Goal: Transaction & Acquisition: Purchase product/service

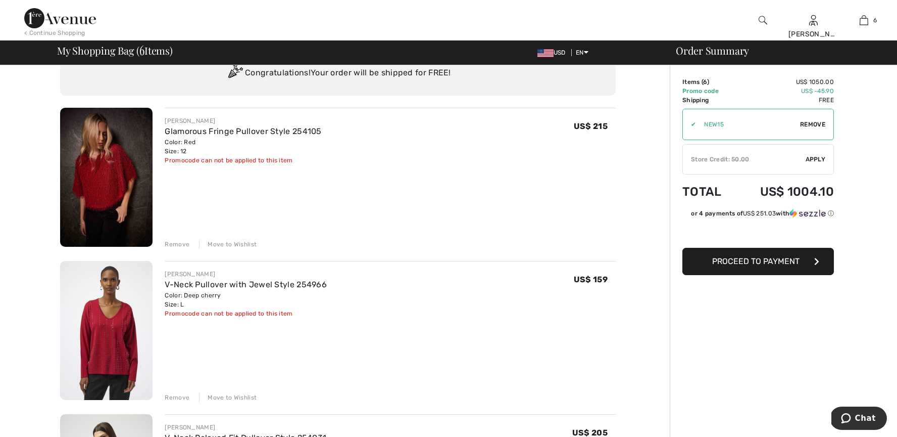
scroll to position [71, 0]
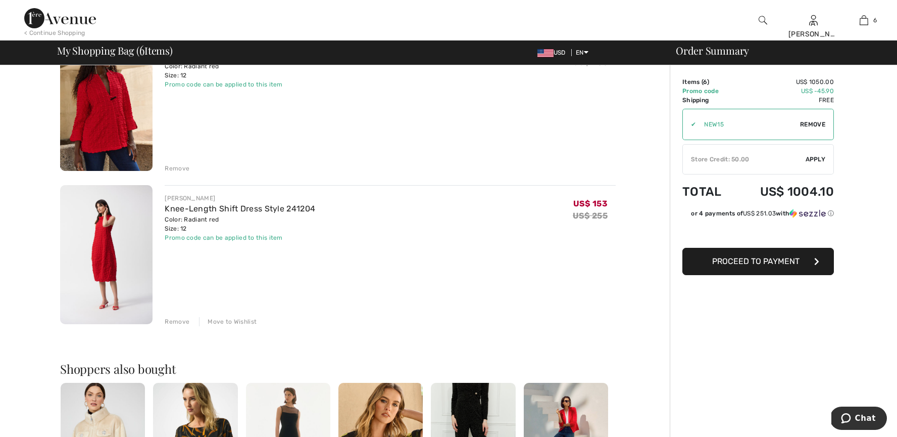
scroll to position [744, 0]
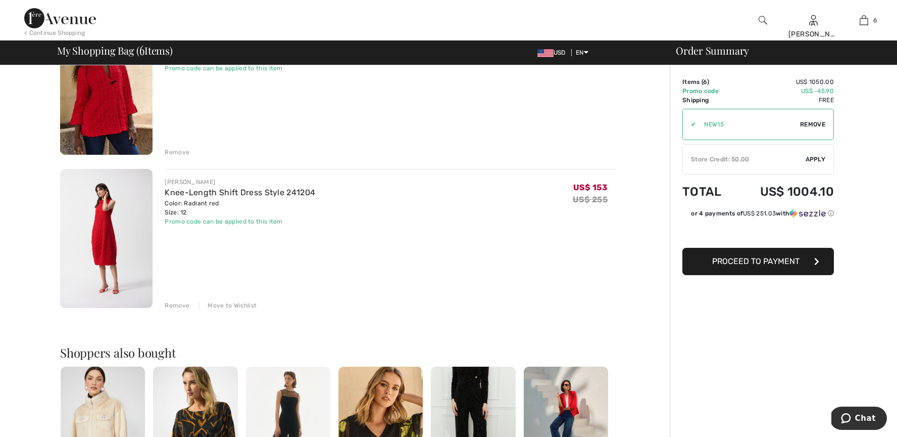
click at [187, 305] on div "Remove" at bounding box center [177, 305] width 25 height 9
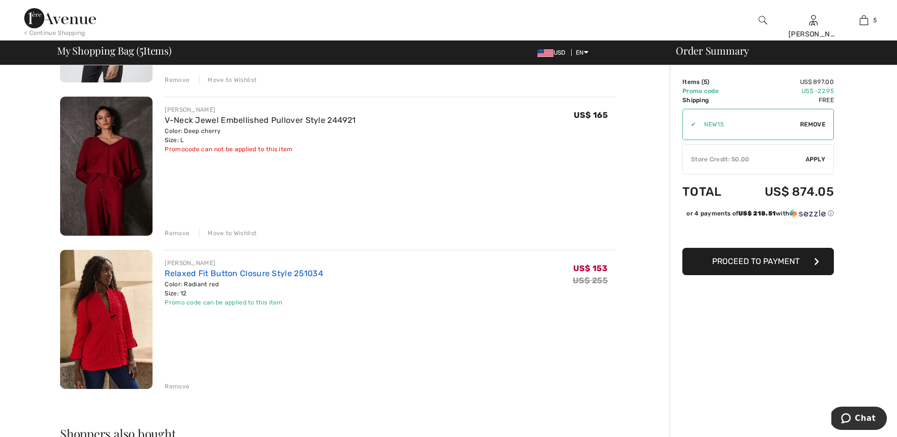
scroll to position [509, 0]
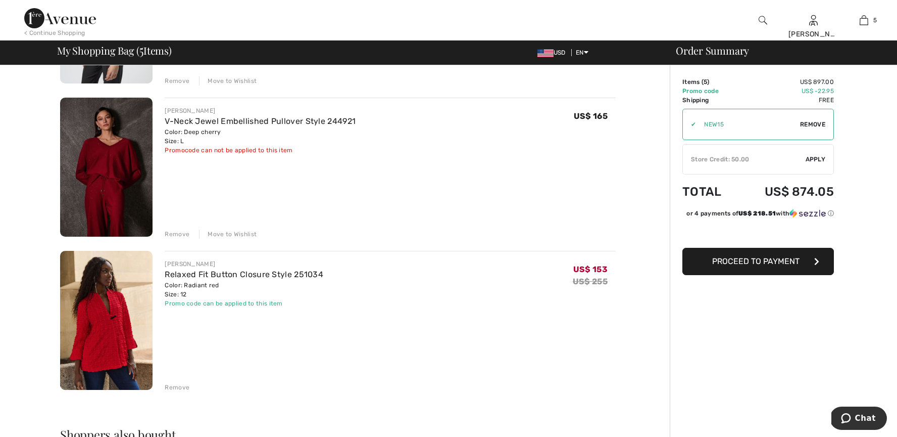
click at [181, 231] on div "Remove" at bounding box center [177, 233] width 25 height 9
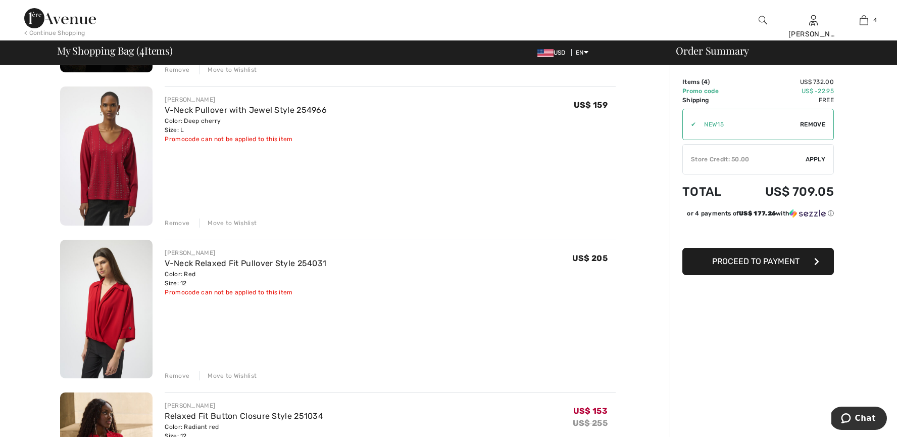
scroll to position [203, 0]
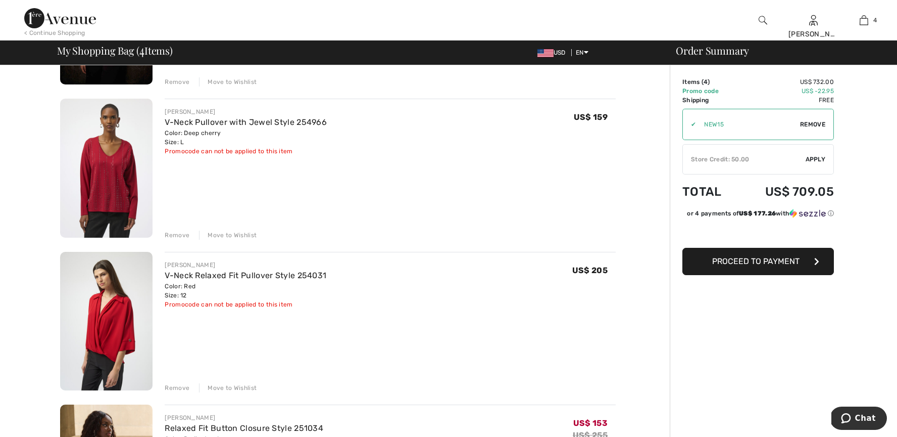
click at [761, 19] on img at bounding box center [763, 20] width 9 height 12
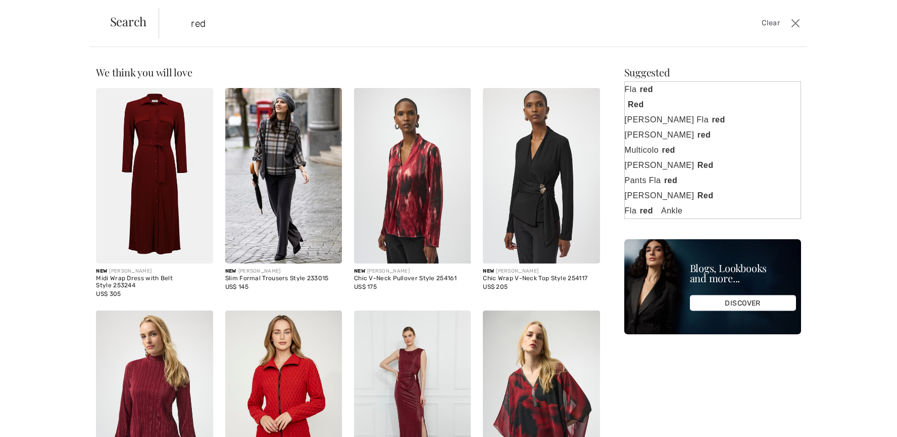
click at [439, 26] on input "red" at bounding box center [410, 23] width 454 height 30
type input "red"
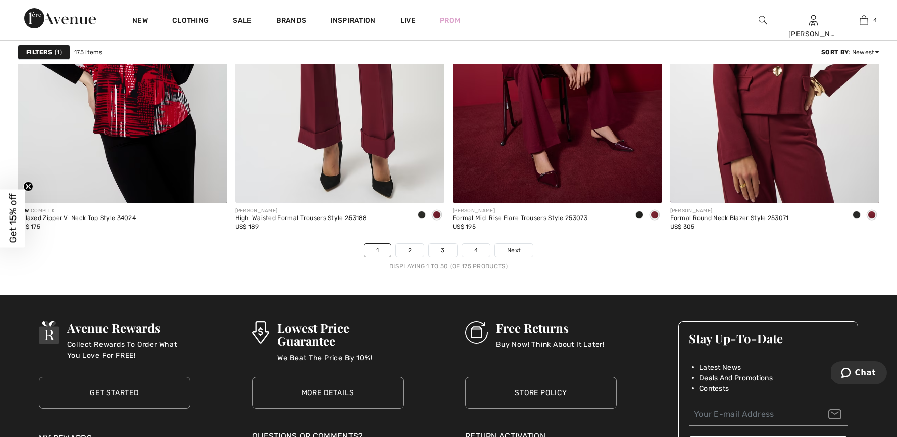
scroll to position [5480, 0]
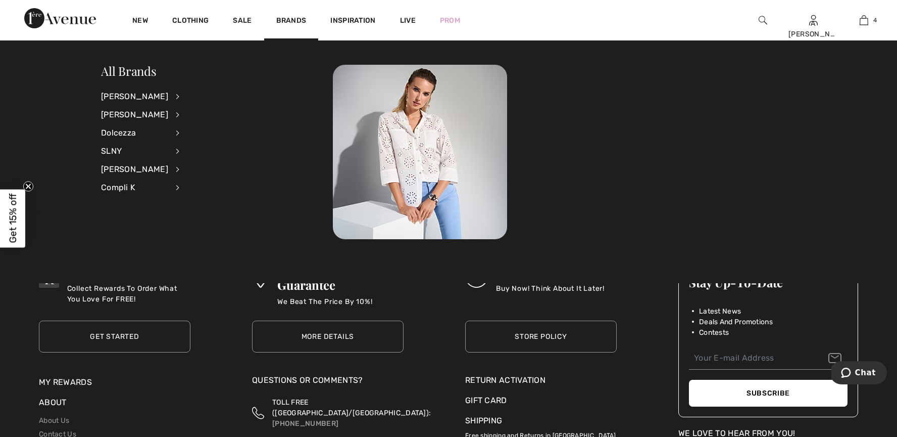
click at [576, 194] on div at bounding box center [564, 152] width 463 height 174
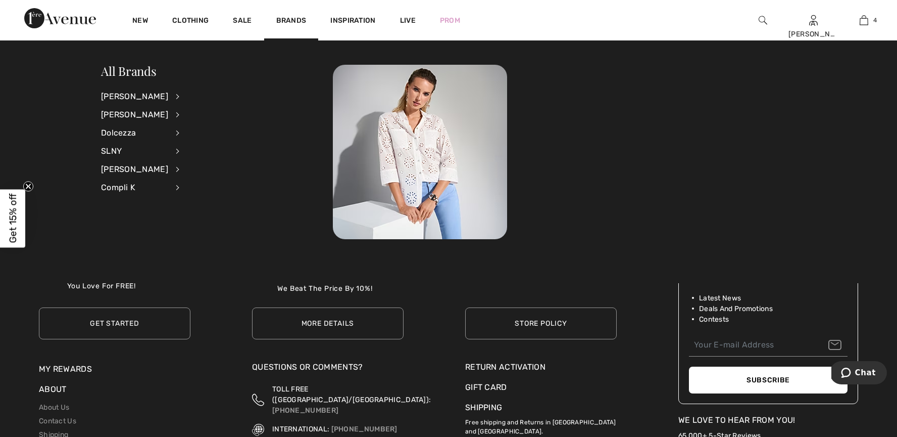
scroll to position [5490, 0]
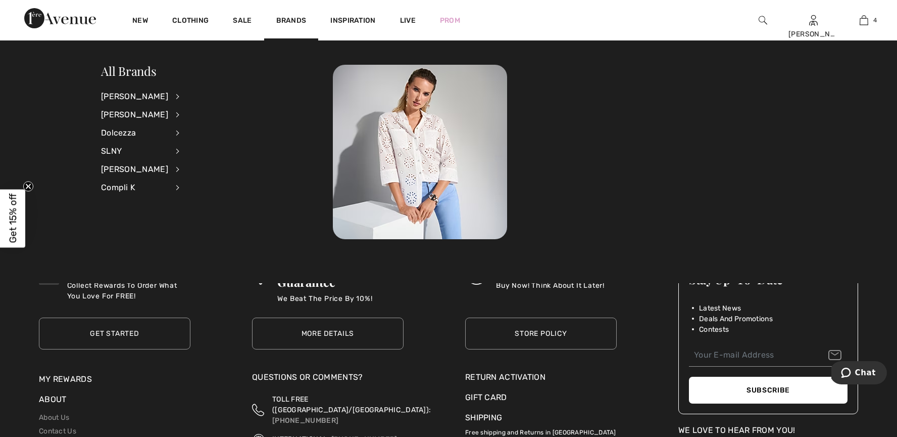
click at [280, 46] on div "All Brands Joseph Ribkoff View All Accessories Dresses & Jumpsuits Jackets & Bl…" at bounding box center [448, 161] width 897 height 243
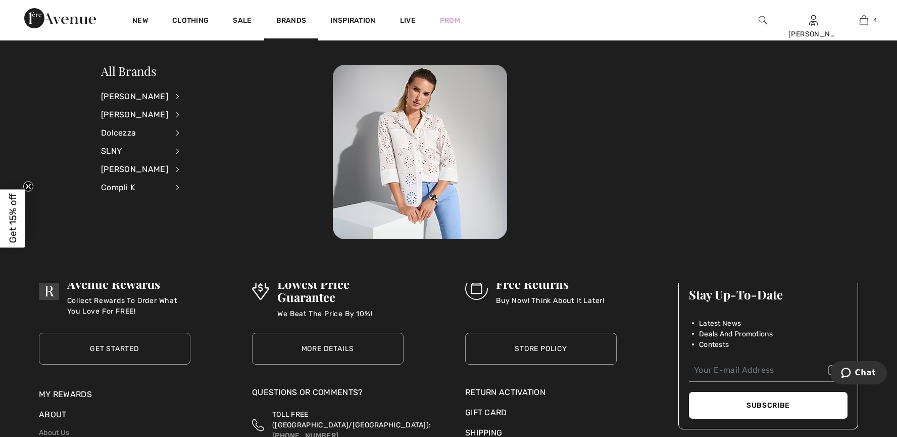
scroll to position [5468, 0]
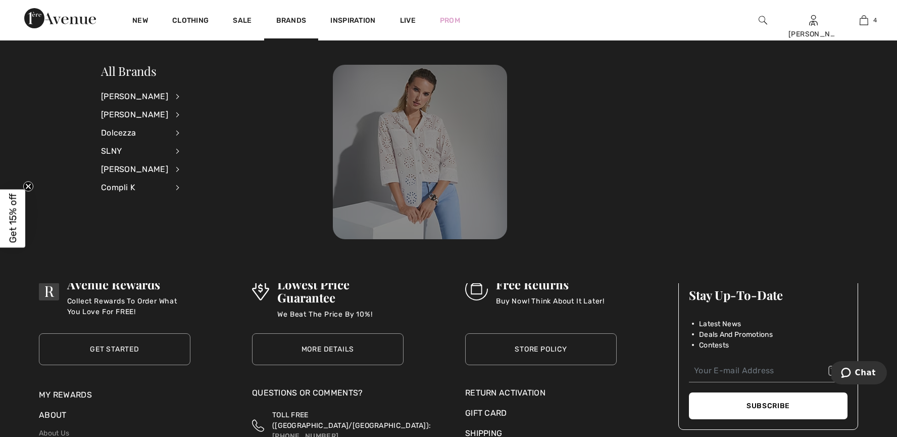
click at [389, 137] on img at bounding box center [420, 152] width 174 height 174
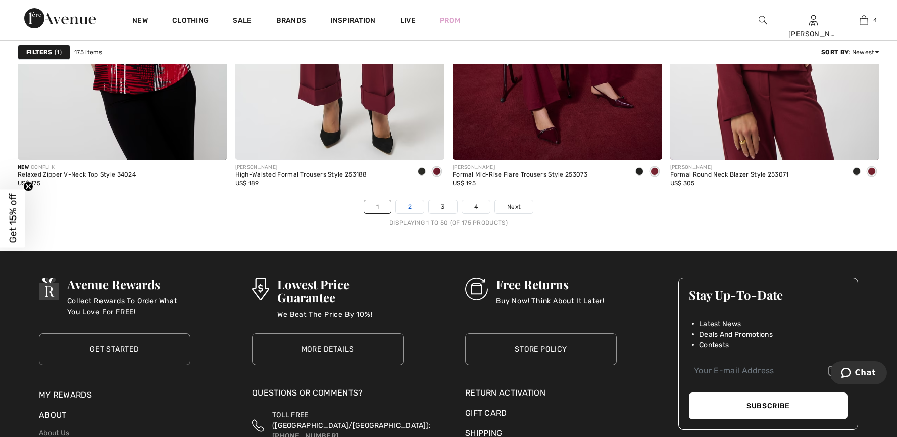
click at [416, 205] on link "2" at bounding box center [410, 206] width 28 height 13
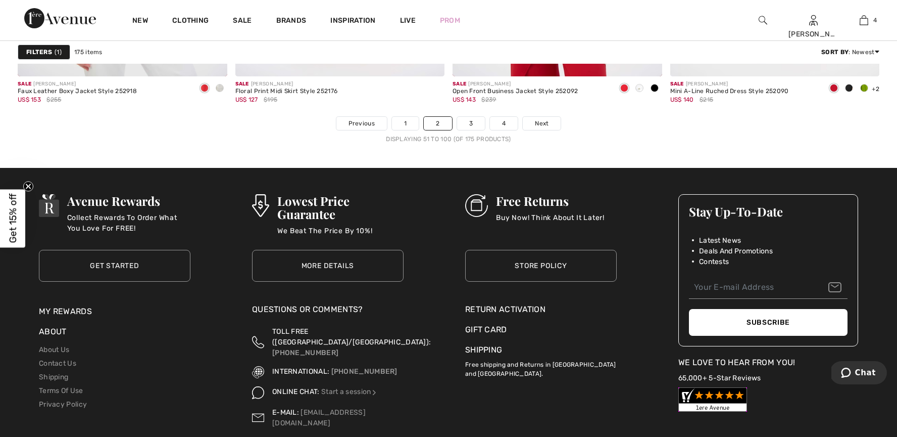
scroll to position [5538, 0]
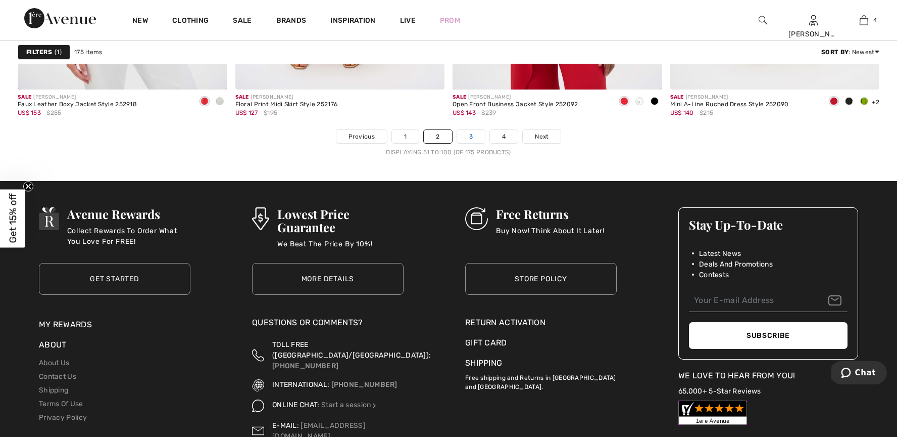
click at [473, 138] on link "3" at bounding box center [471, 136] width 28 height 13
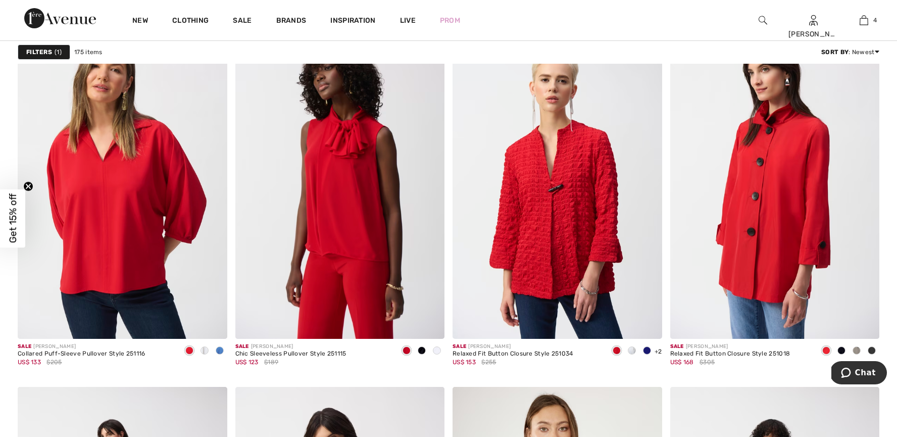
scroll to position [3704, 0]
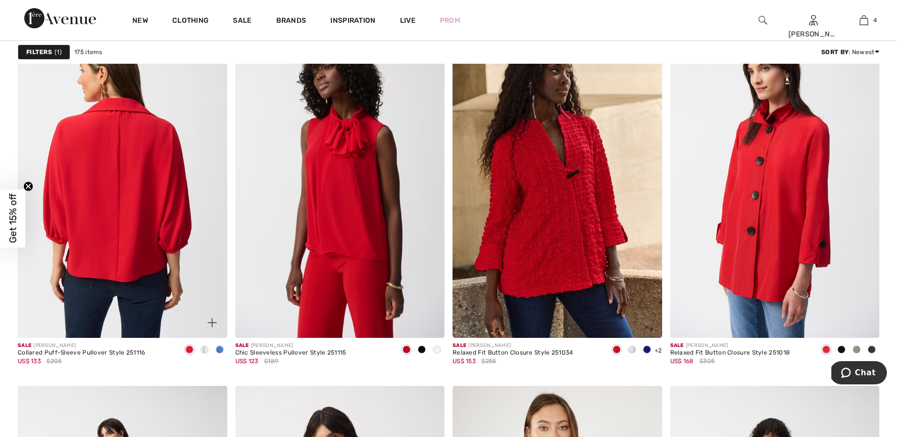
click at [107, 182] on img at bounding box center [123, 181] width 210 height 314
